Goal: Check status: Check status

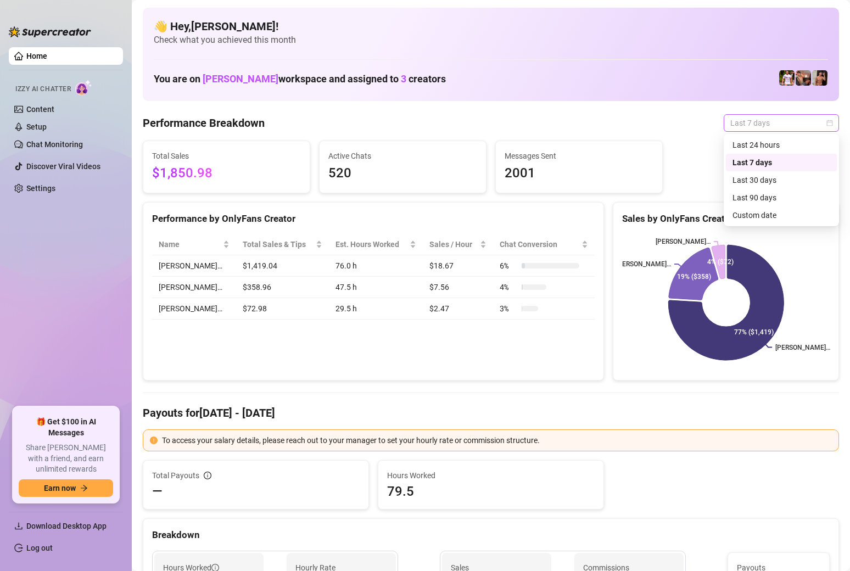
click at [748, 115] on span "Last 7 days" at bounding box center [781, 123] width 102 height 16
click at [741, 213] on div "Custom date" at bounding box center [782, 215] width 98 height 12
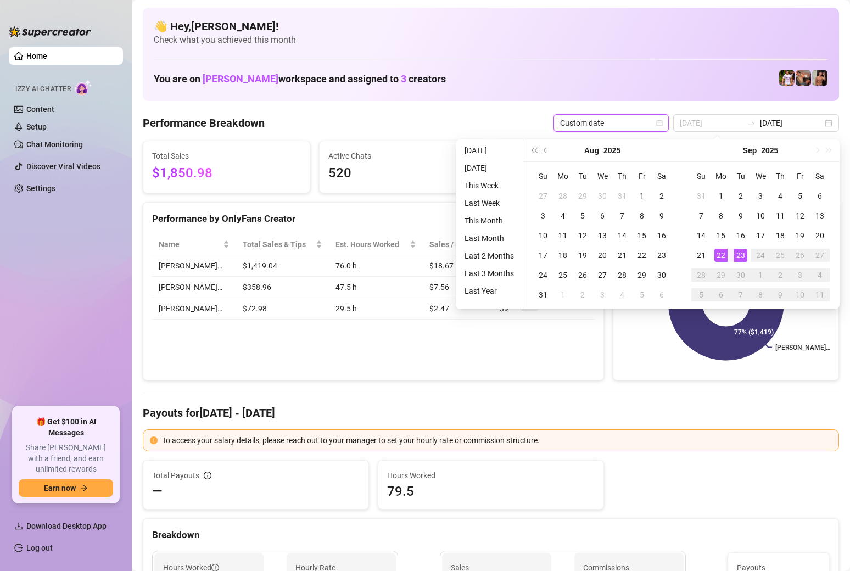
type input "[DATE]"
click at [738, 254] on div "23" at bounding box center [740, 255] width 13 height 13
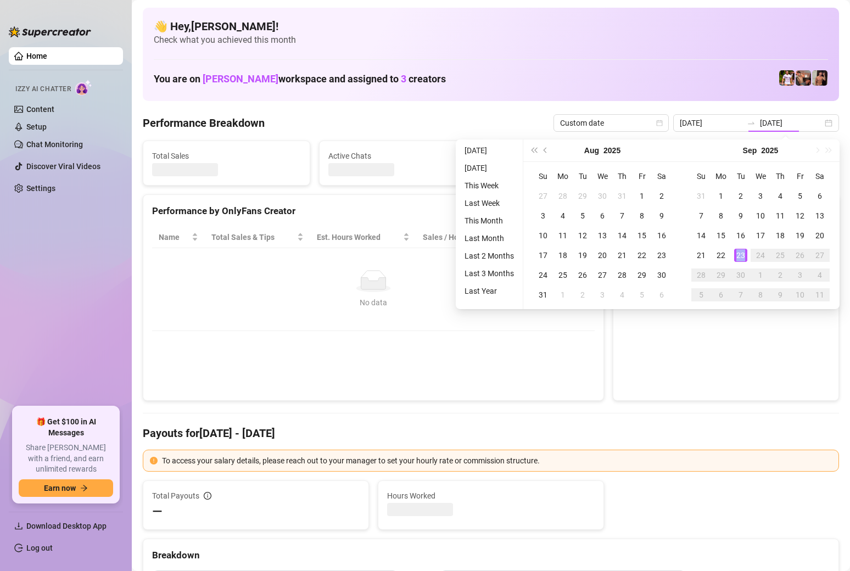
type input "[DATE]"
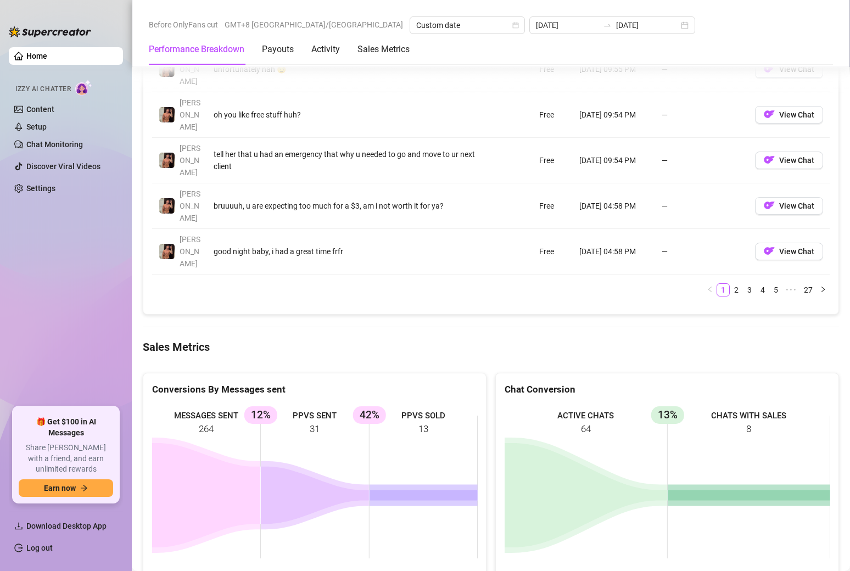
scroll to position [1284, 0]
